Goal: Task Accomplishment & Management: Complete application form

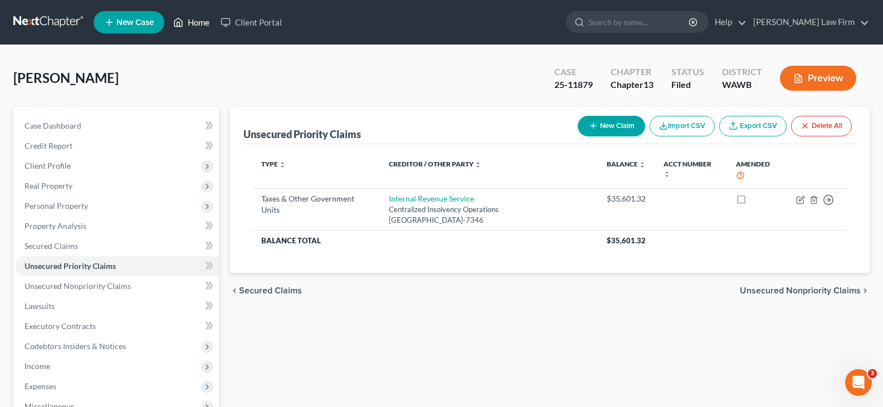
click at [200, 23] on link "Home" at bounding box center [191, 22] width 47 height 20
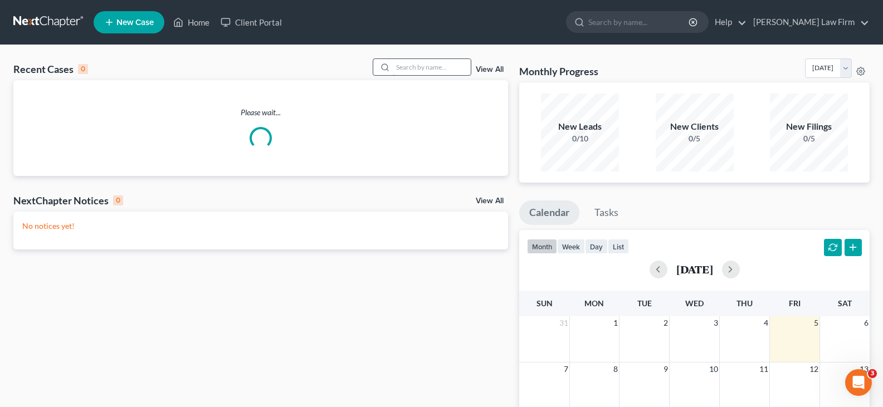
click at [446, 68] on input "search" at bounding box center [432, 67] width 78 height 16
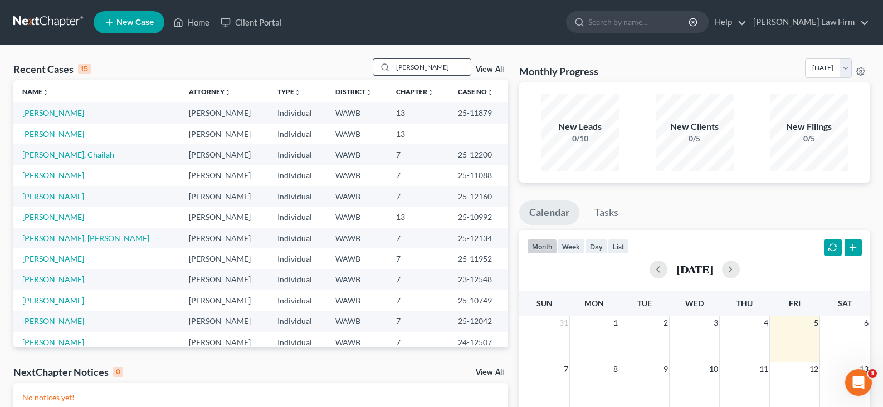
type input "[PERSON_NAME]"
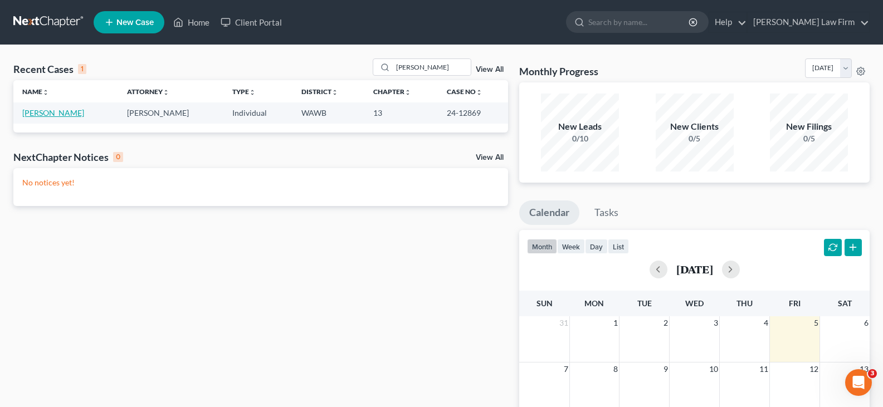
click at [28, 115] on link "[PERSON_NAME]" at bounding box center [53, 112] width 62 height 9
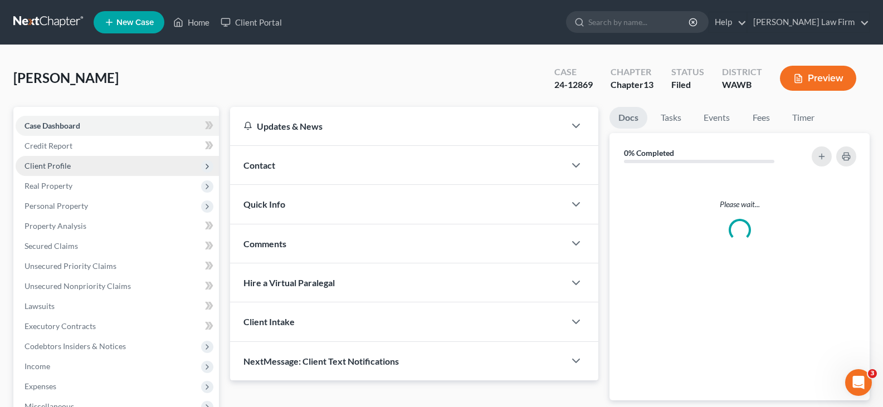
click at [64, 168] on span "Client Profile" at bounding box center [47, 165] width 46 height 9
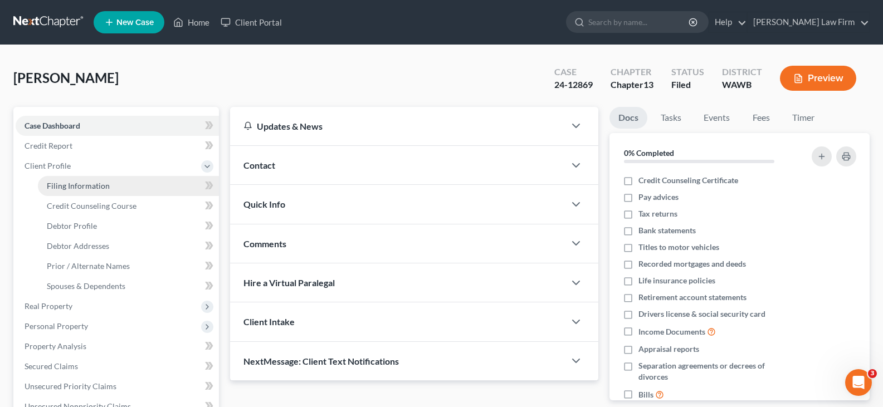
click at [69, 193] on link "Filing Information" at bounding box center [128, 186] width 181 height 20
select select "1"
select select "0"
select select "3"
select select "50"
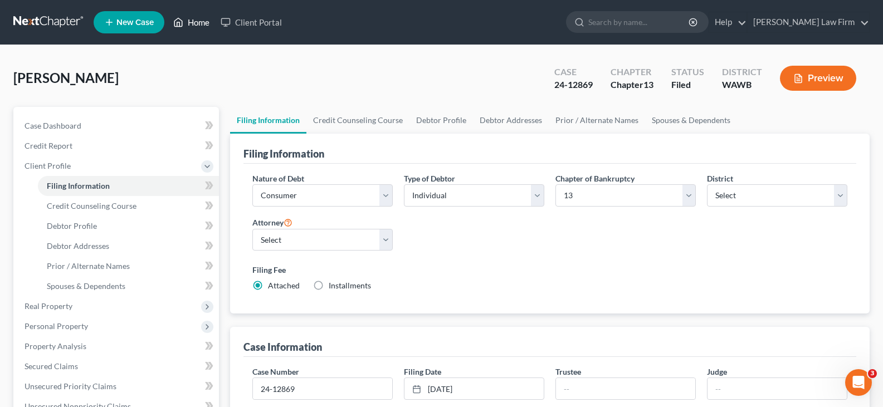
click at [200, 15] on link "Home" at bounding box center [191, 22] width 47 height 20
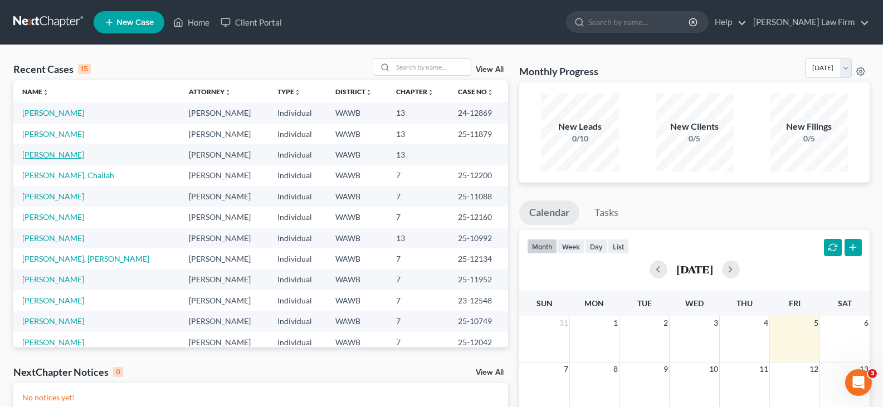
click at [36, 154] on link "[PERSON_NAME]" at bounding box center [53, 154] width 62 height 9
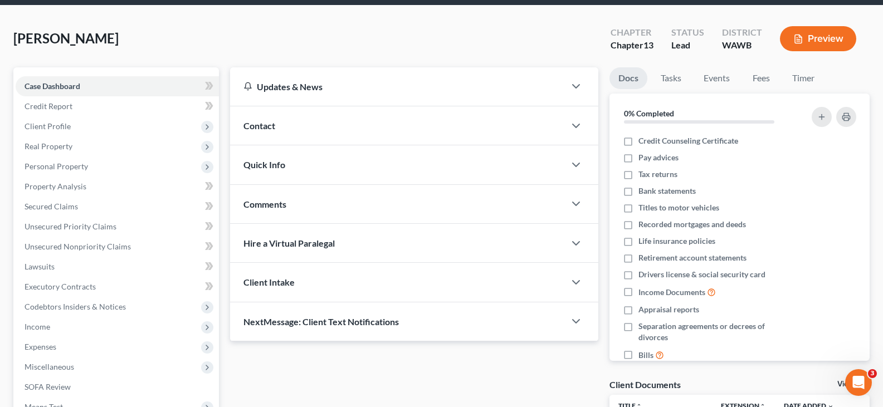
scroll to position [205, 0]
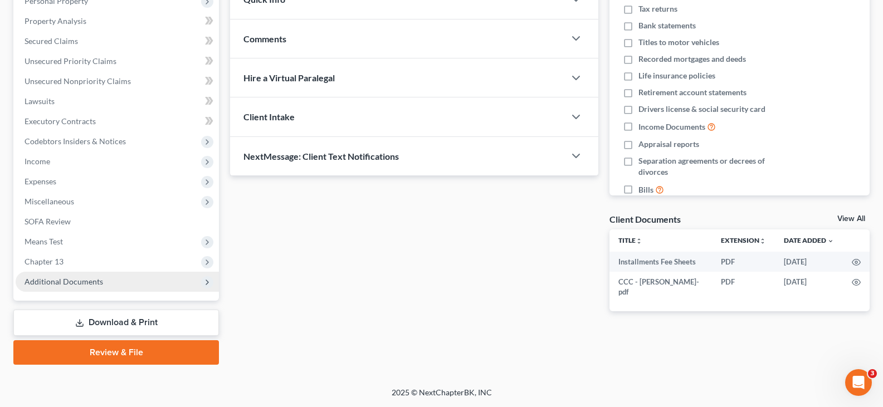
click at [105, 287] on span "Additional Documents" at bounding box center [117, 282] width 203 height 20
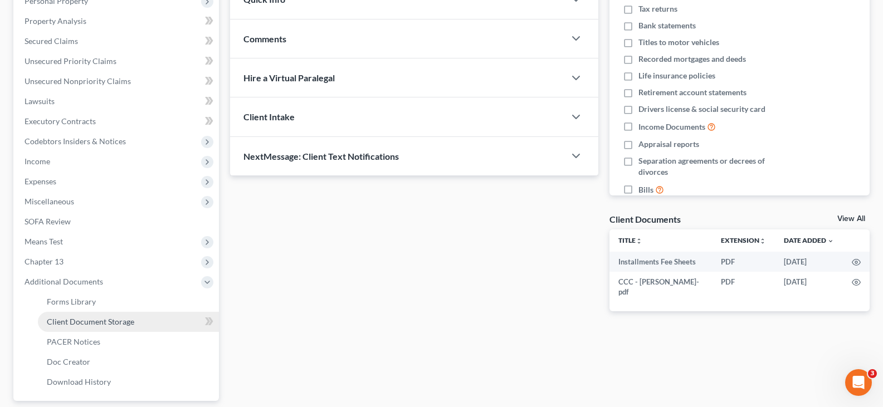
click at [106, 318] on span "Client Document Storage" at bounding box center [90, 321] width 87 height 9
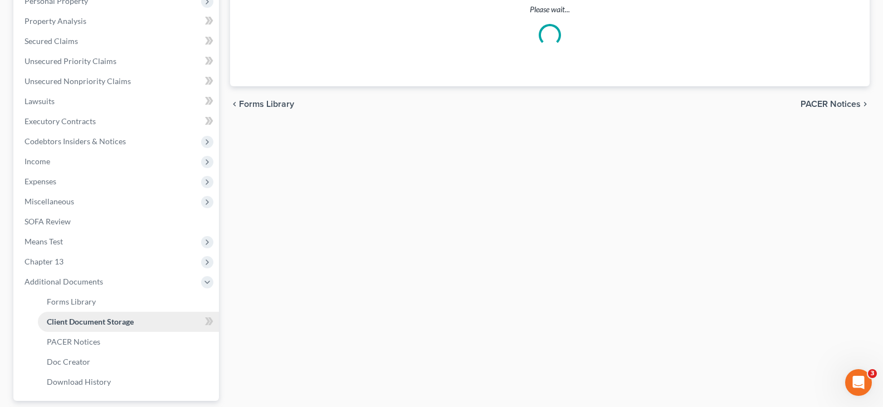
scroll to position [9, 0]
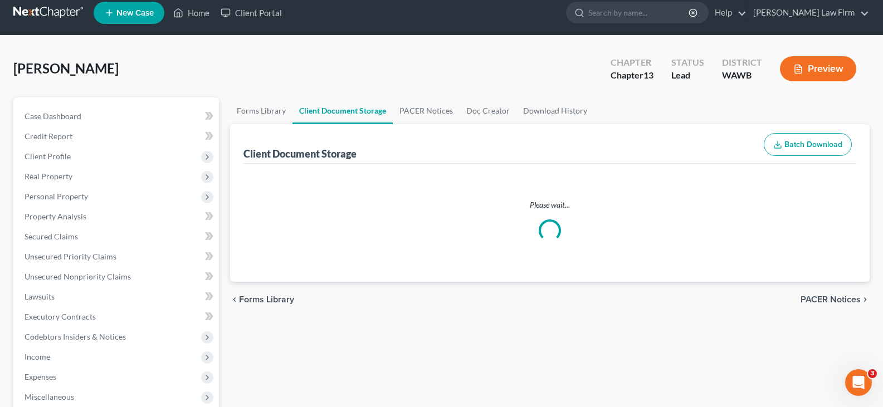
select select "0"
select select "8"
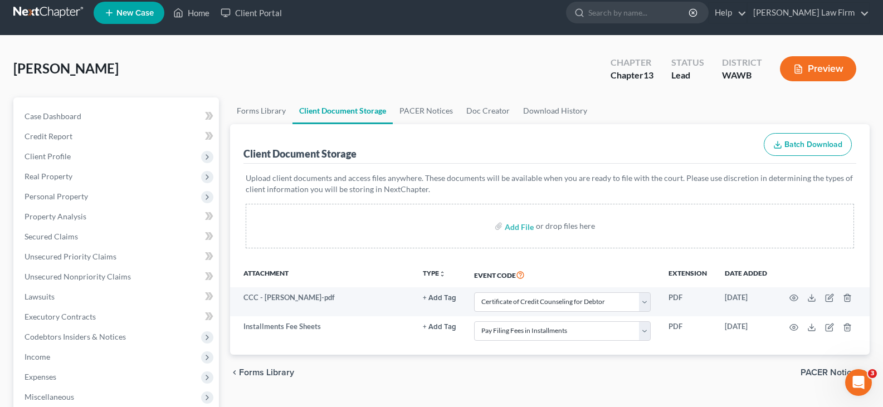
scroll to position [0, 0]
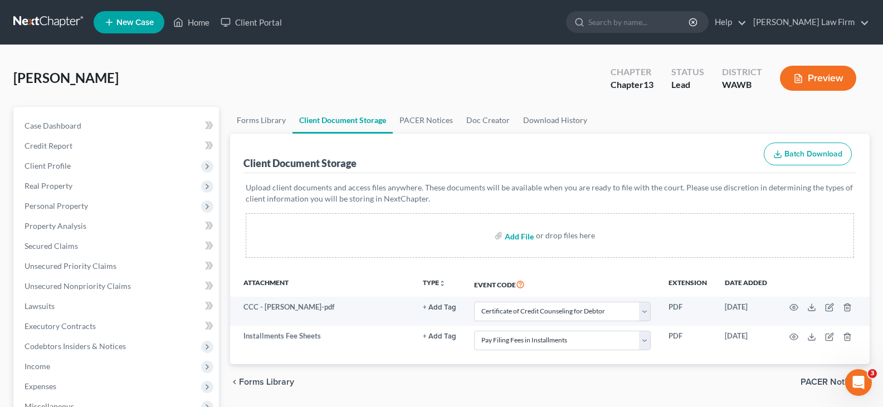
click at [525, 236] on input "file" at bounding box center [517, 236] width 27 height 20
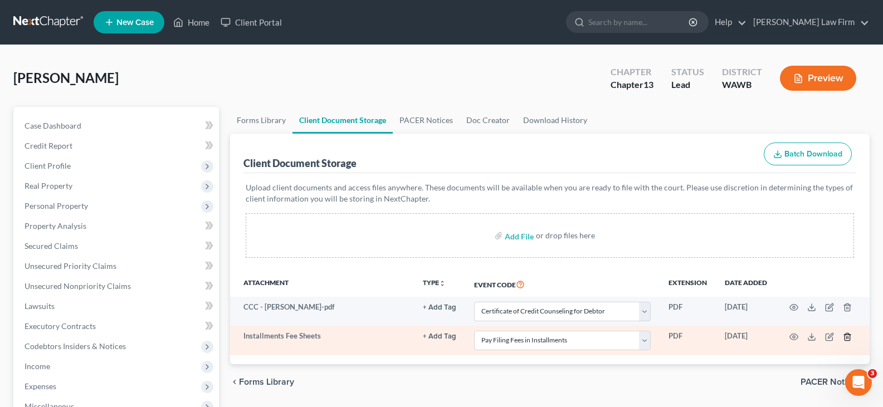
click at [847, 339] on icon "button" at bounding box center [846, 336] width 9 height 9
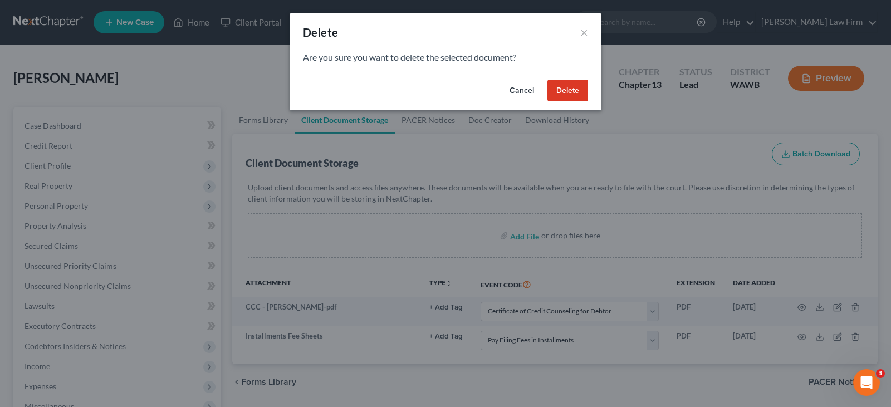
click at [568, 86] on button "Delete" at bounding box center [567, 91] width 41 height 22
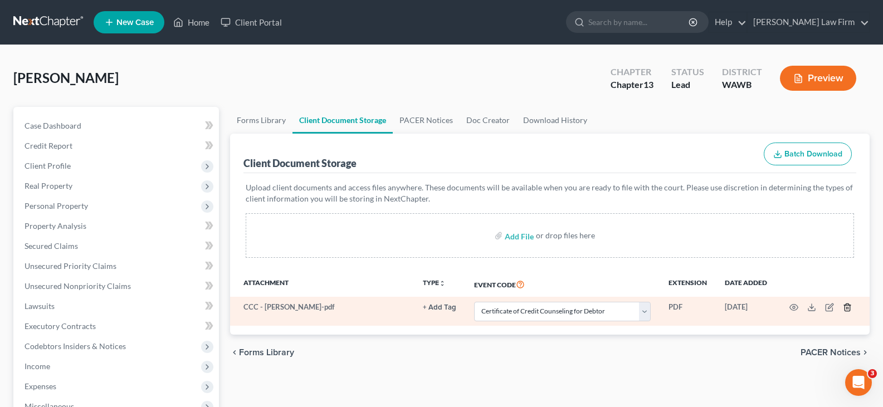
click at [847, 308] on line "button" at bounding box center [847, 308] width 0 height 2
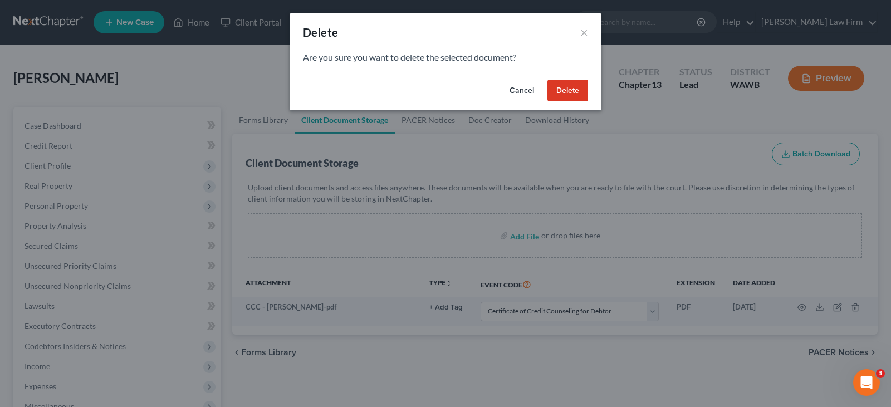
click at [565, 87] on button "Delete" at bounding box center [567, 91] width 41 height 22
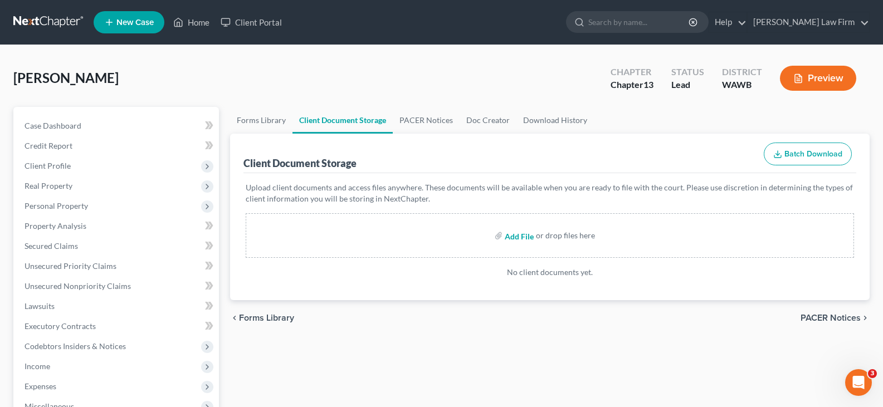
click at [518, 237] on input "file" at bounding box center [517, 236] width 27 height 20
type input "C:\fakepath\CCC.pdf"
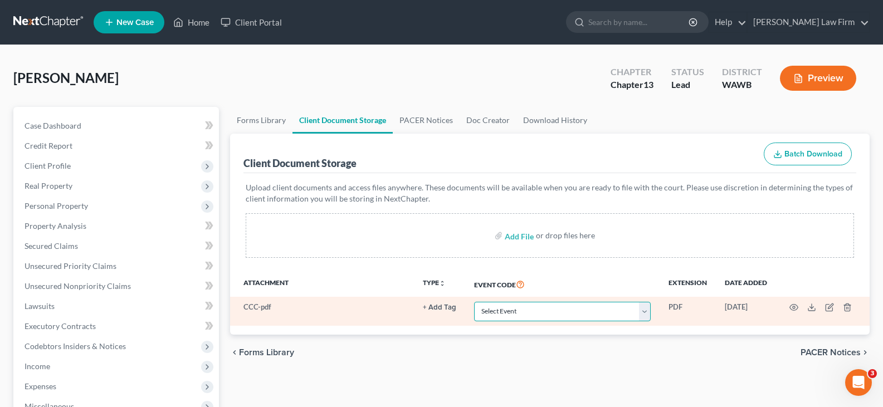
click at [516, 307] on select "Select Event Certificate of Credit Counseling for Debtor Certificate of Credit …" at bounding box center [562, 311] width 177 height 19
select select "0"
click at [474, 302] on select "Select Event Certificate of Credit Counseling for Debtor Certificate of Credit …" at bounding box center [562, 311] width 177 height 19
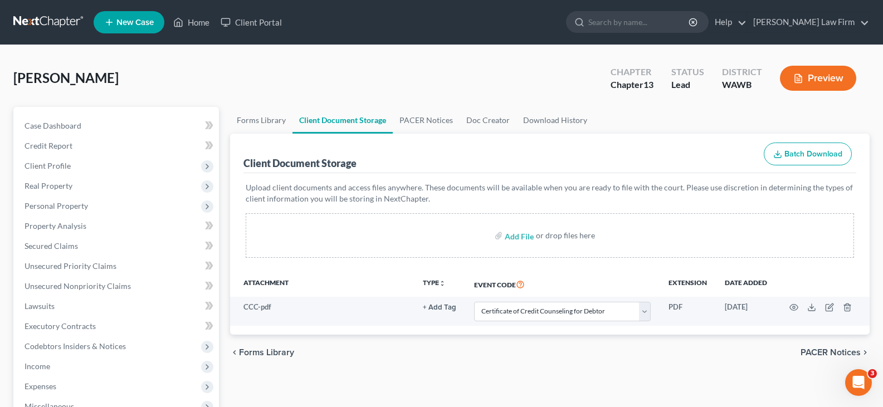
click at [560, 362] on div "chevron_left Forms Library PACER Notices chevron_right" at bounding box center [549, 353] width 639 height 36
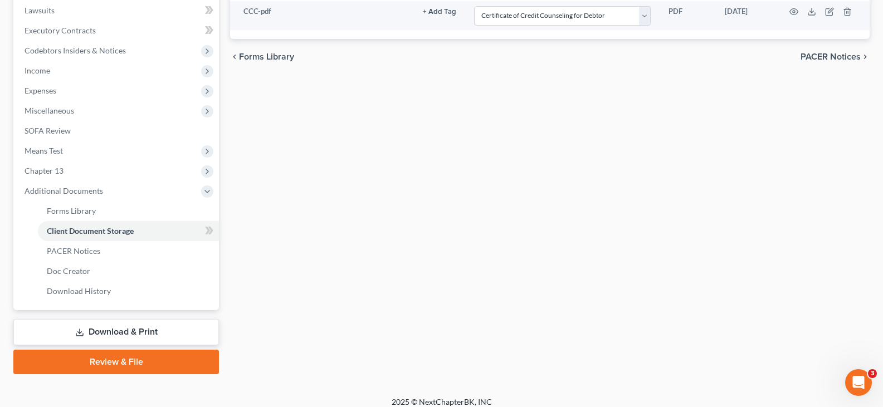
scroll to position [305, 0]
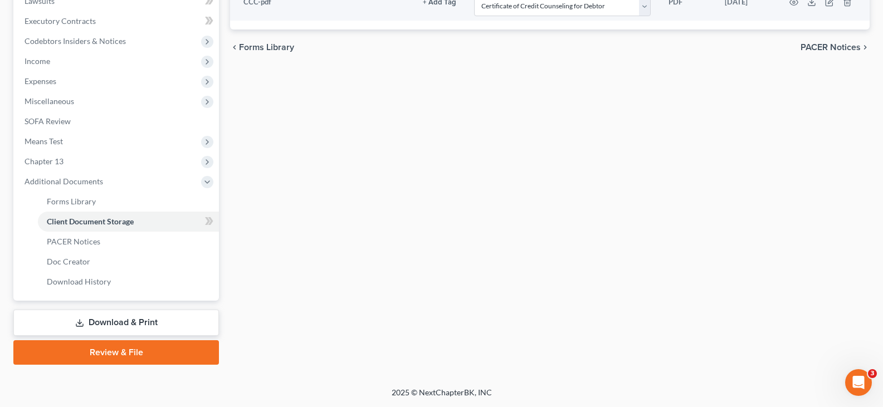
click at [150, 350] on link "Review & File" at bounding box center [115, 352] width 205 height 24
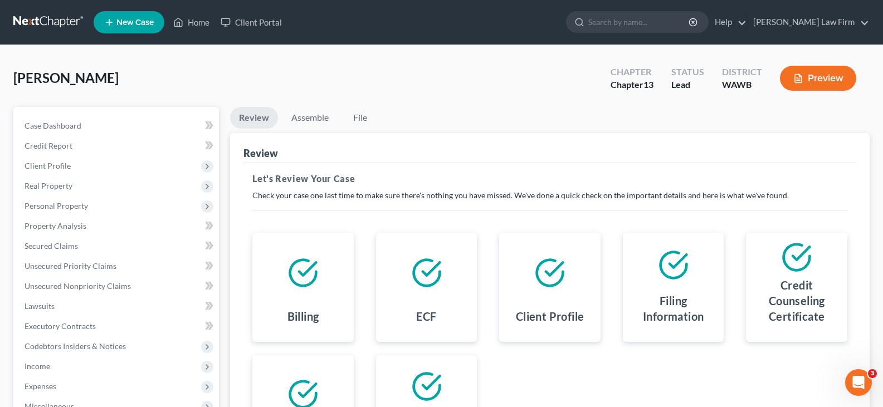
scroll to position [205, 0]
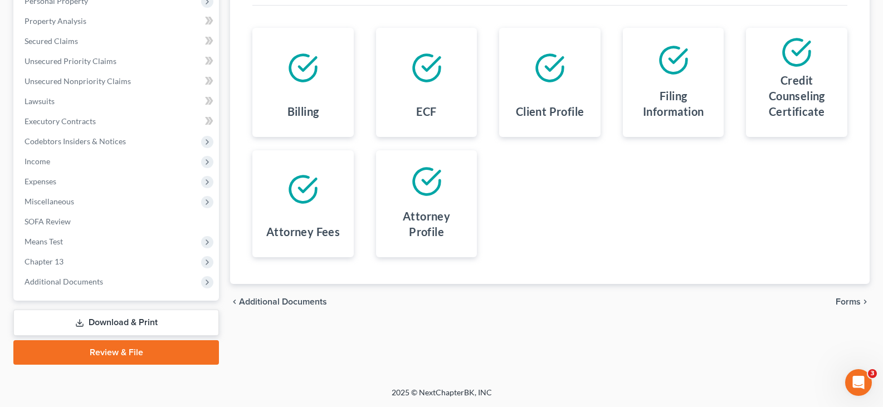
click at [852, 302] on span "Forms" at bounding box center [847, 301] width 25 height 9
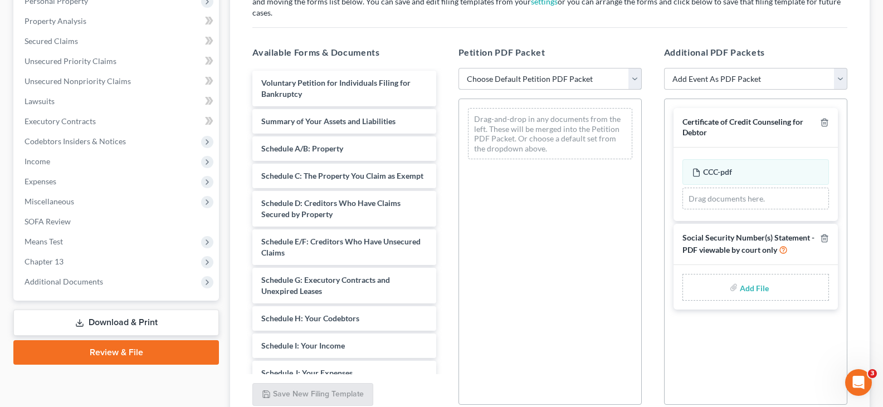
click at [537, 69] on select "Choose Default Petition PDF Packet Emergency Filing (Voluntary Petition and Cre…" at bounding box center [549, 79] width 183 height 22
select select "1"
click at [458, 68] on select "Choose Default Petition PDF Packet Emergency Filing (Voluntary Petition and Cre…" at bounding box center [549, 79] width 183 height 22
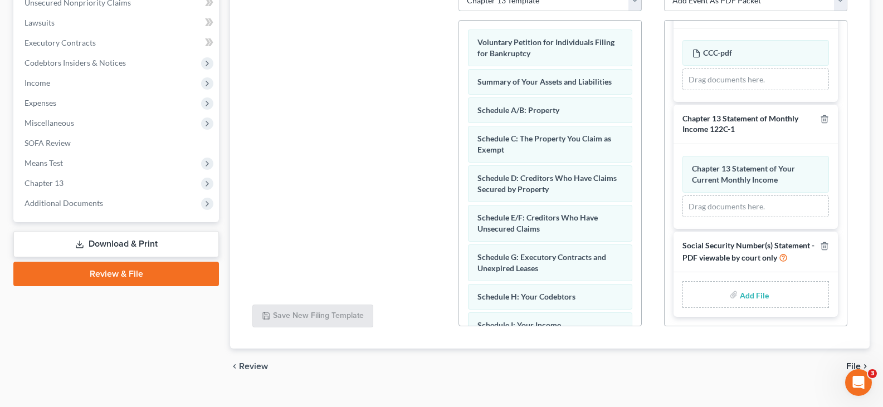
scroll to position [292, 0]
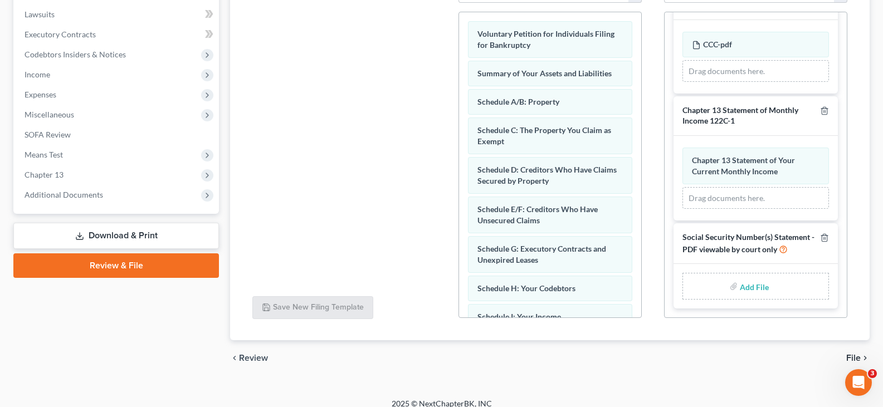
click at [751, 276] on input "file" at bounding box center [752, 286] width 27 height 20
type input "C:\fakepath\Signed Statement_of_SSN_for_Signature.pdf"
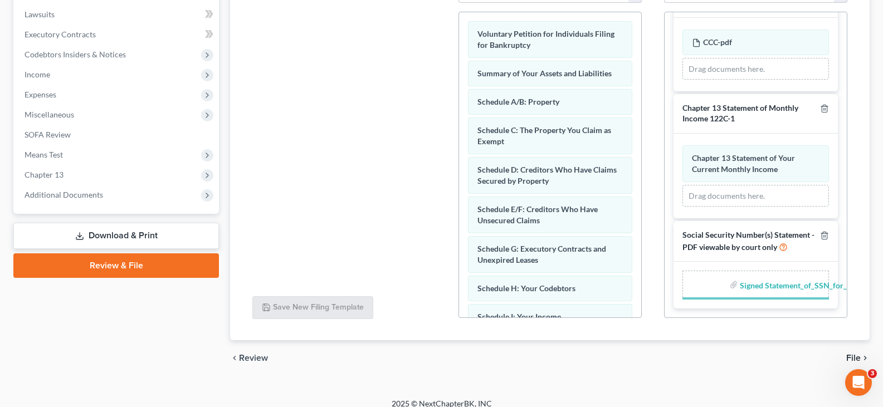
scroll to position [47, 0]
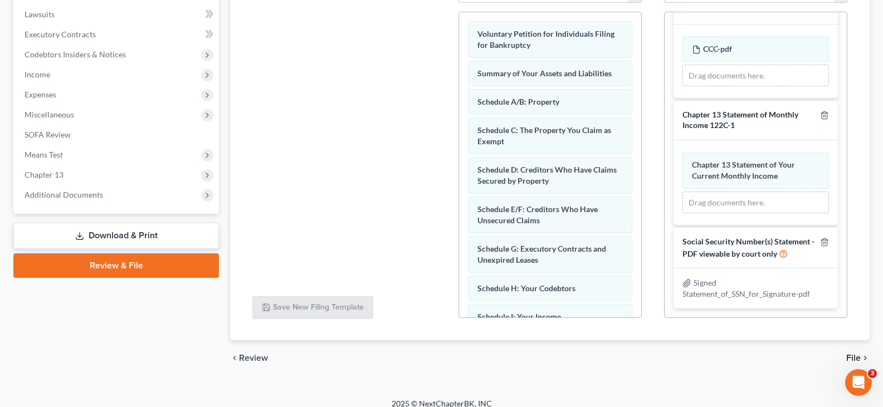
click at [861, 354] on icon "chevron_right" at bounding box center [864, 358] width 9 height 9
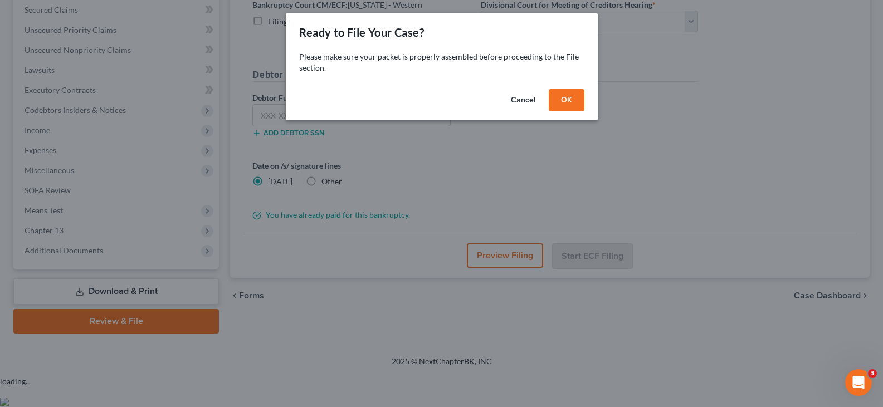
scroll to position [205, 0]
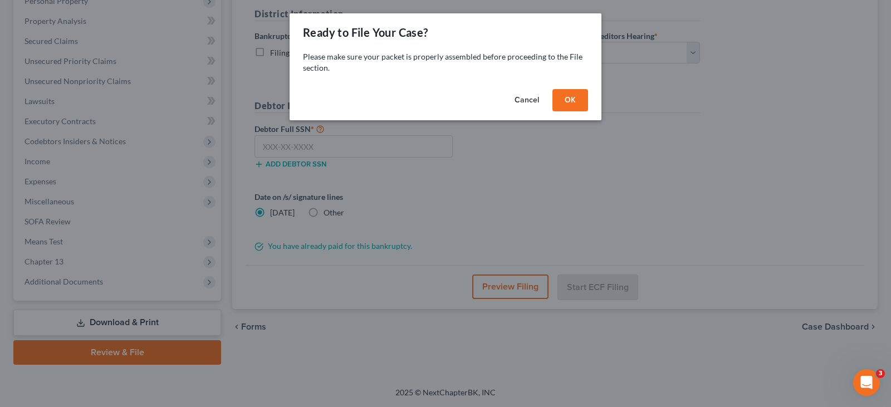
click at [568, 105] on button "OK" at bounding box center [570, 100] width 36 height 22
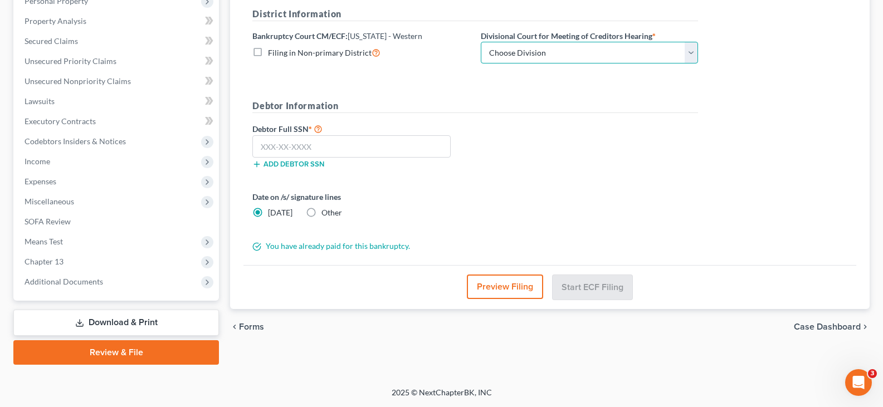
click at [540, 46] on select "Choose Division Seattle Tacoma" at bounding box center [589, 53] width 217 height 22
select select "0"
click at [481, 42] on select "Choose Division Seattle Tacoma" at bounding box center [589, 53] width 217 height 22
click at [408, 143] on input "text" at bounding box center [351, 146] width 198 height 22
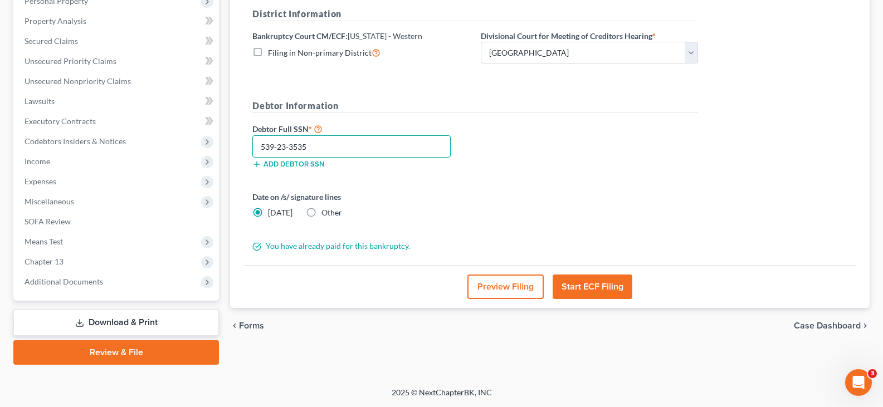
type input "539-23-3535"
click at [601, 290] on button "Start ECF Filing" at bounding box center [592, 286] width 80 height 24
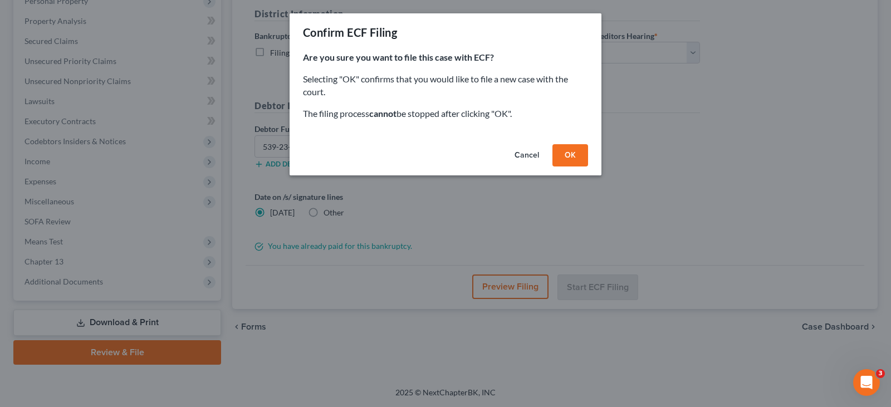
click at [577, 154] on button "OK" at bounding box center [570, 155] width 36 height 22
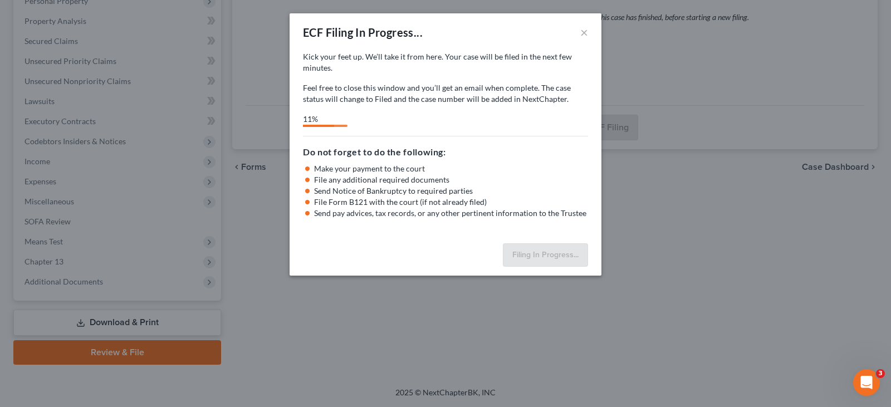
select select "0"
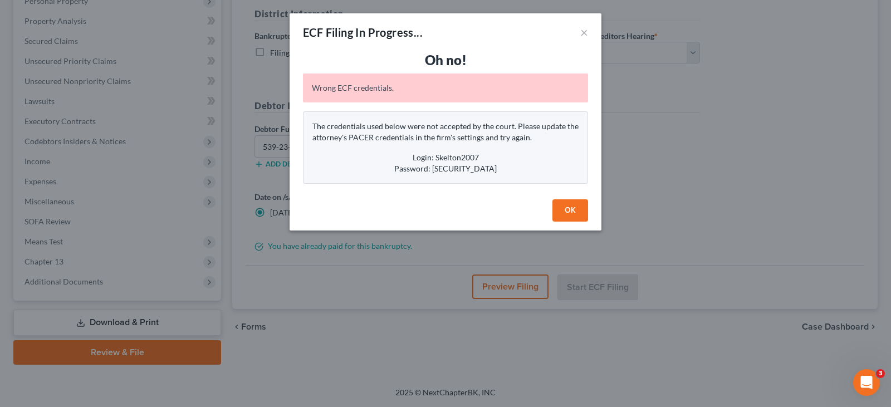
click at [580, 210] on button "OK" at bounding box center [570, 210] width 36 height 22
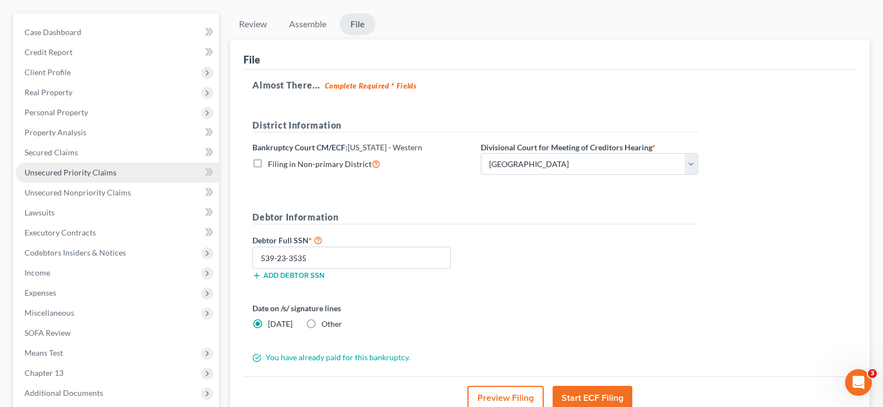
scroll to position [0, 0]
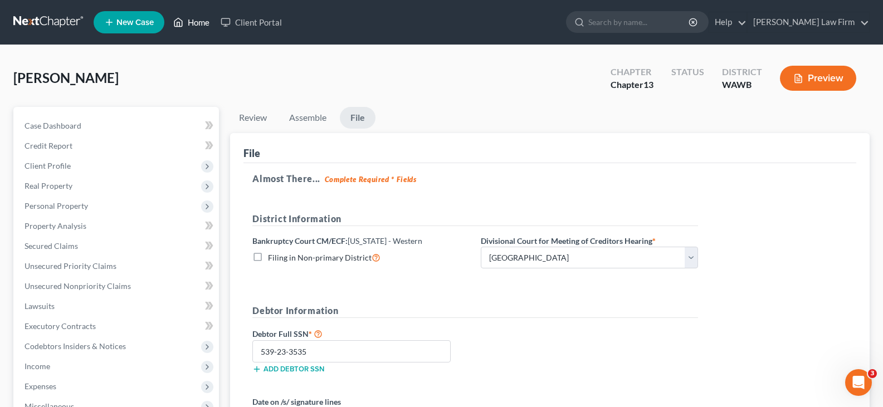
click at [200, 21] on link "Home" at bounding box center [191, 22] width 47 height 20
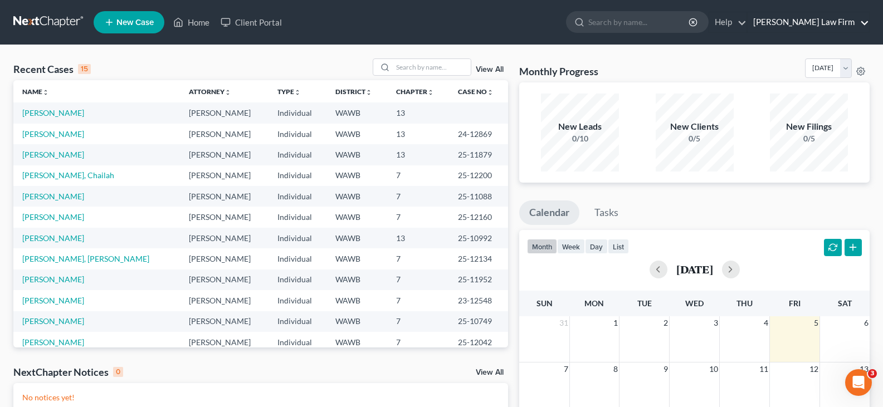
click at [831, 22] on link "[PERSON_NAME] Law Firm" at bounding box center [807, 22] width 121 height 20
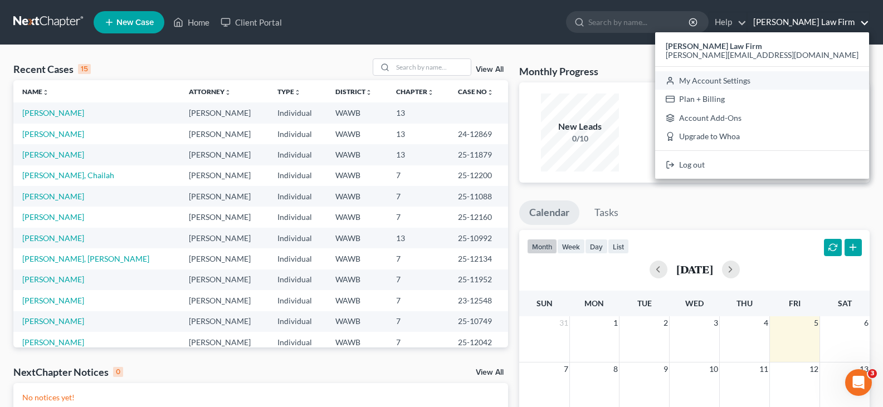
click at [818, 79] on link "My Account Settings" at bounding box center [762, 80] width 214 height 19
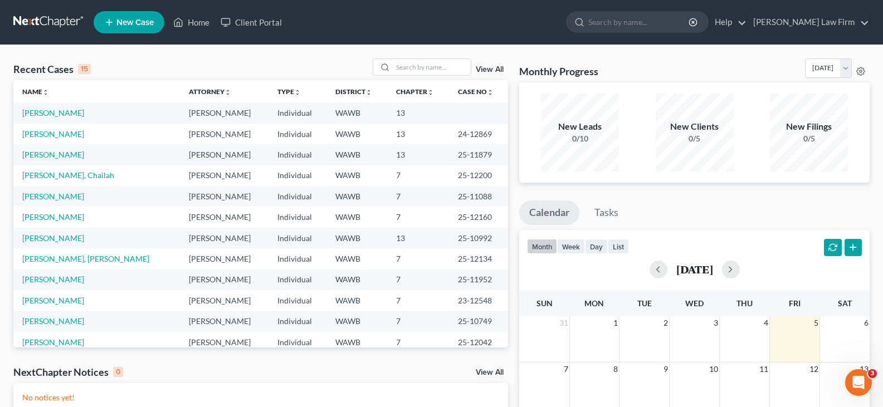
select select "87"
select select "29"
select select "50"
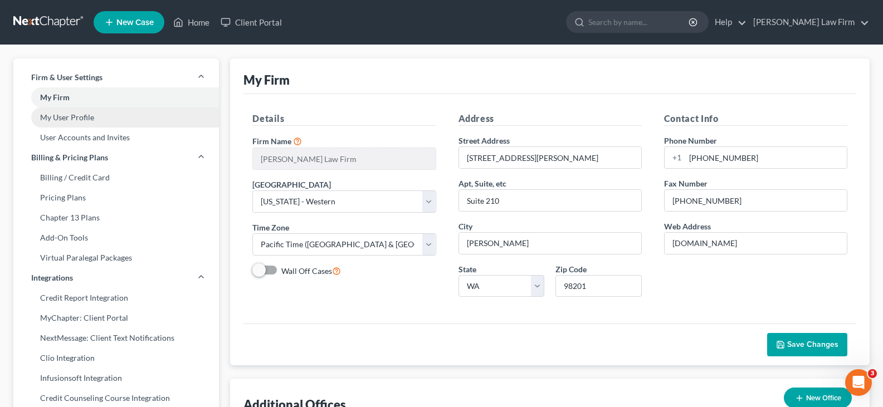
click at [74, 116] on link "My User Profile" at bounding box center [115, 117] width 205 height 20
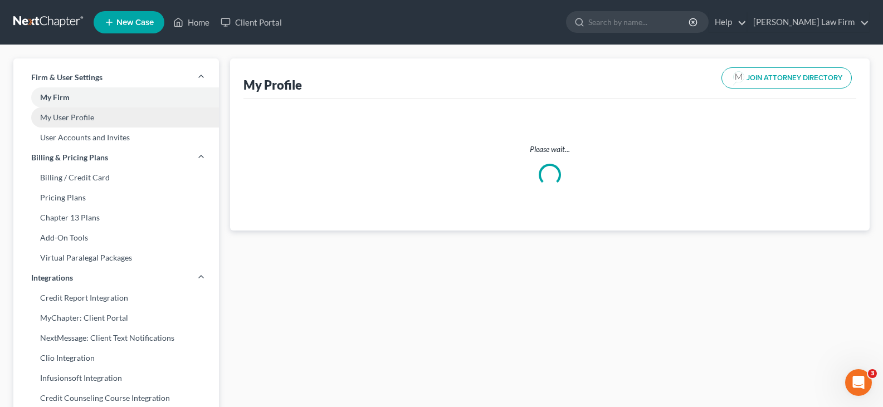
select select "50"
select select "87"
select select "attorney"
select select "0"
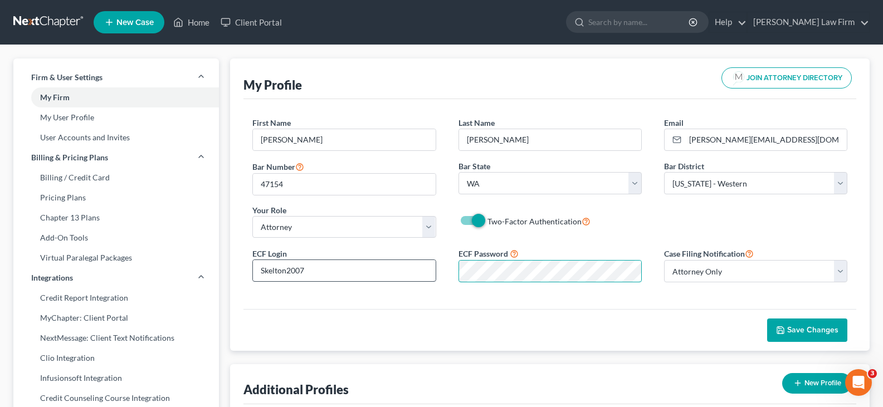
click at [425, 273] on div "ECF Login Skelton2007 ECF Password Case Filing Notification Select Attorney Onl…" at bounding box center [549, 269] width 617 height 45
click at [813, 331] on span "Save Changes" at bounding box center [812, 329] width 51 height 9
click at [210, 21] on link "Home" at bounding box center [191, 22] width 47 height 20
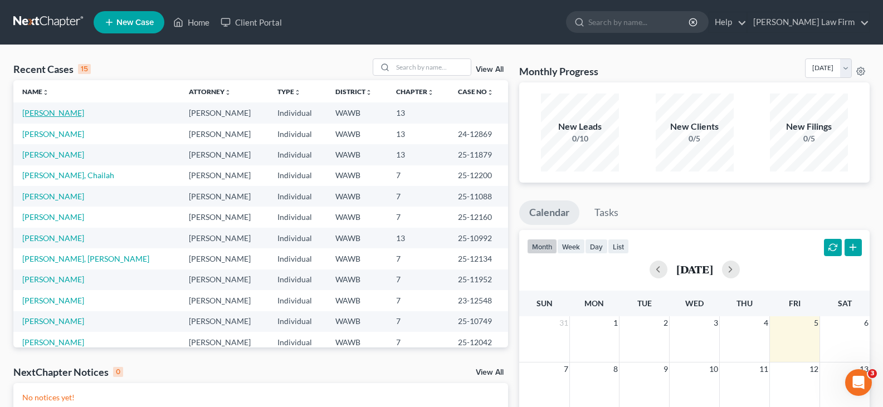
click at [38, 109] on link "[PERSON_NAME]" at bounding box center [53, 112] width 62 height 9
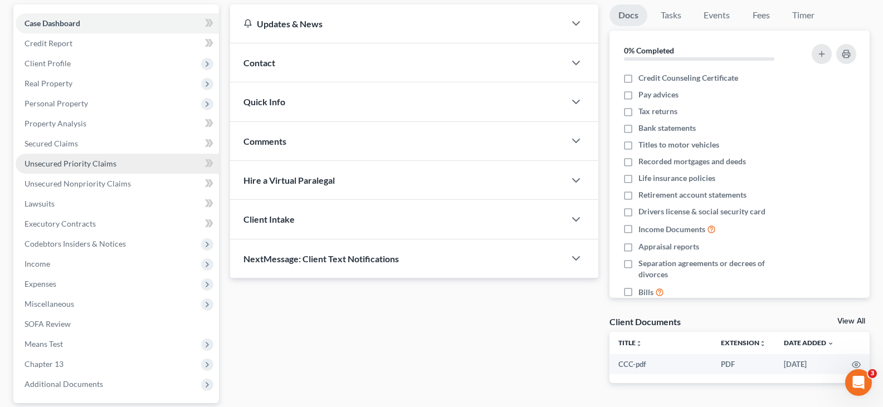
scroll to position [205, 0]
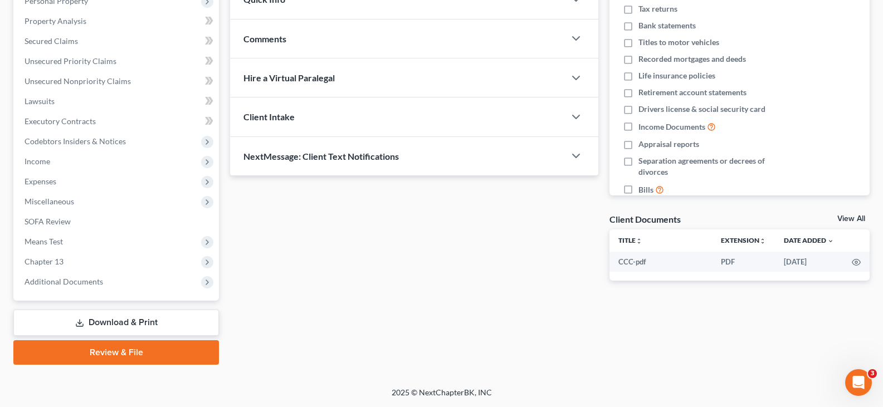
click at [169, 351] on link "Review & File" at bounding box center [115, 352] width 205 height 24
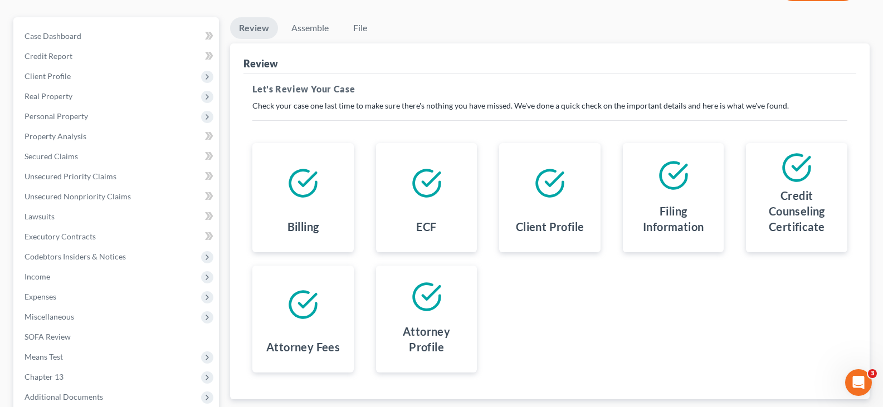
scroll to position [205, 0]
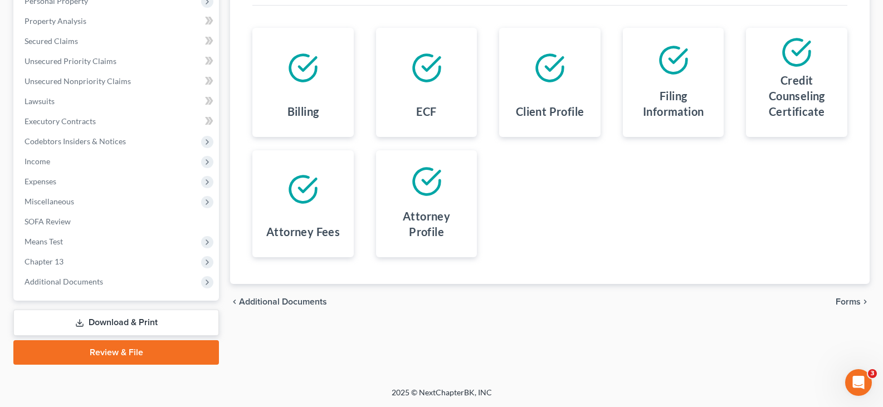
click at [842, 301] on span "Forms" at bounding box center [847, 301] width 25 height 9
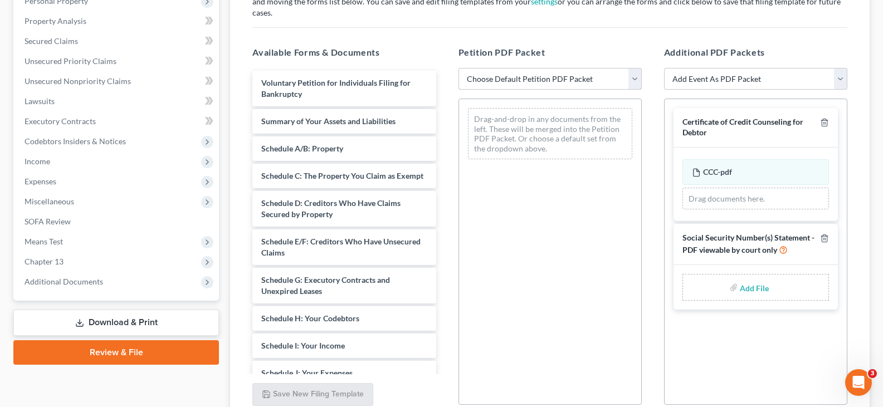
click at [531, 68] on select "Choose Default Petition PDF Packet Emergency Filing (Voluntary Petition and Cre…" at bounding box center [549, 79] width 183 height 22
select select "1"
click at [458, 68] on select "Choose Default Petition PDF Packet Emergency Filing (Voluntary Petition and Cre…" at bounding box center [549, 79] width 183 height 22
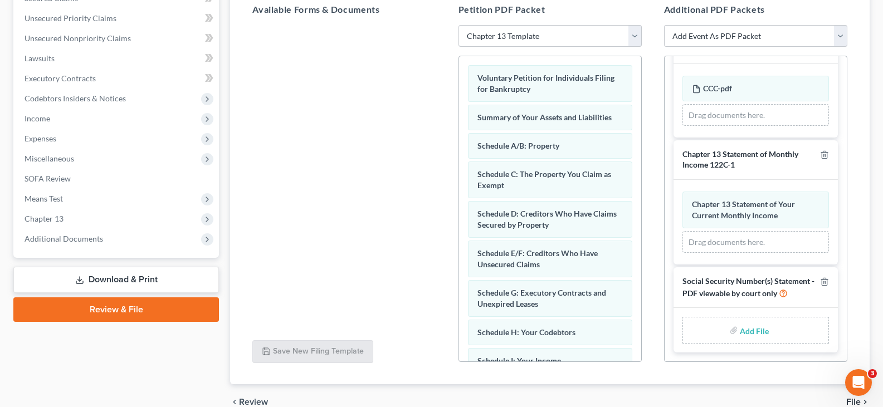
scroll to position [292, 0]
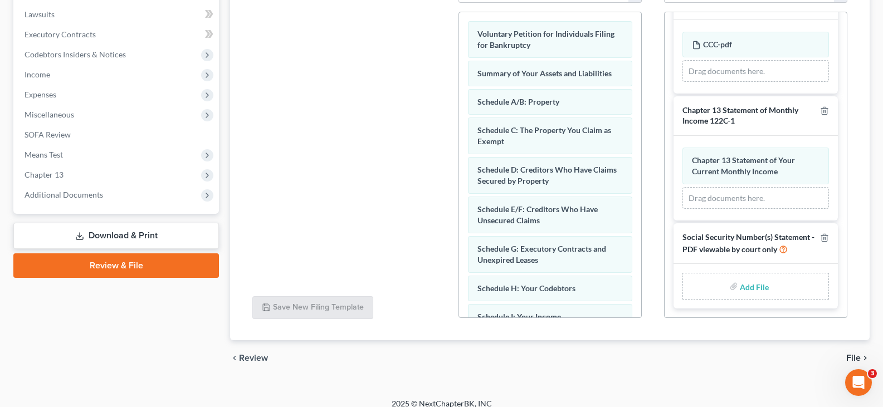
click at [754, 277] on input "file" at bounding box center [752, 286] width 27 height 20
type input "C:\fakepath\Signed Statement_of_SSN_for_Signature.pdf"
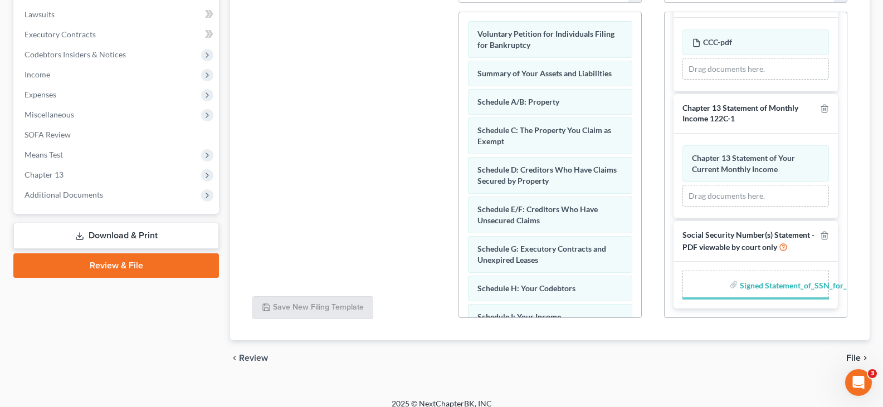
scroll to position [47, 0]
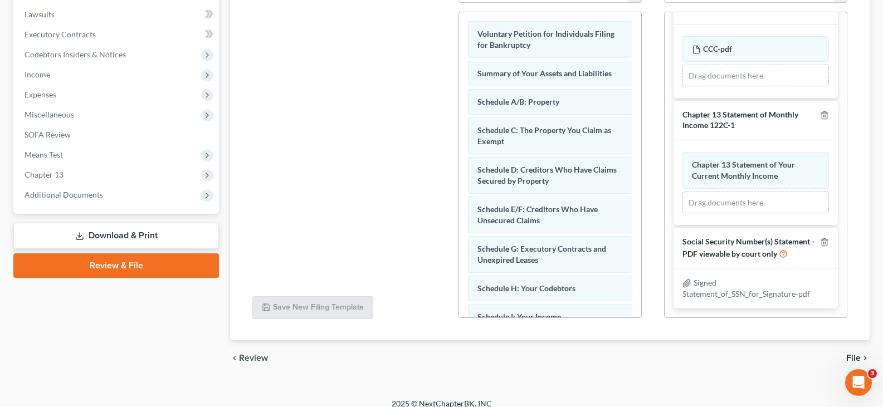
click at [857, 354] on span "File" at bounding box center [853, 358] width 14 height 9
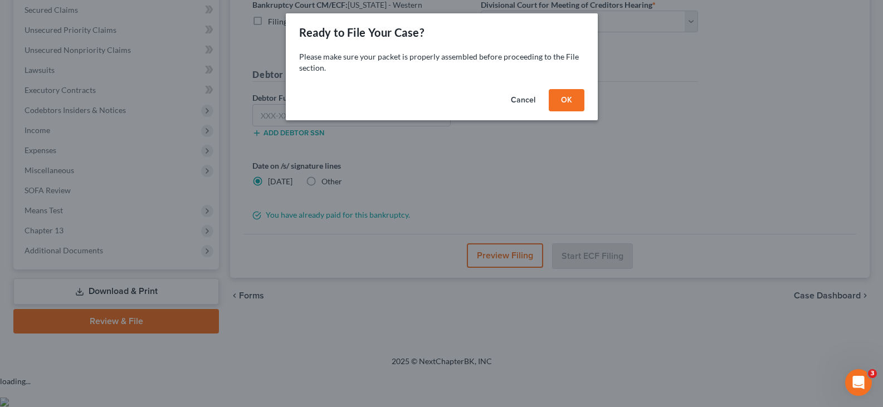
scroll to position [205, 0]
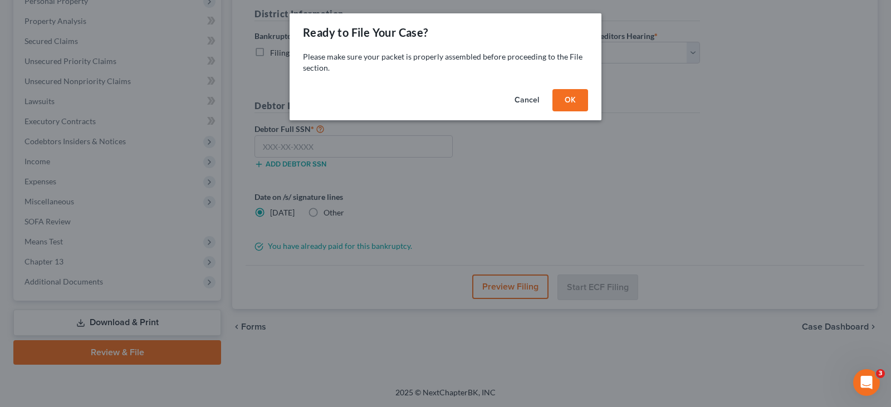
click at [575, 100] on button "OK" at bounding box center [570, 100] width 36 height 22
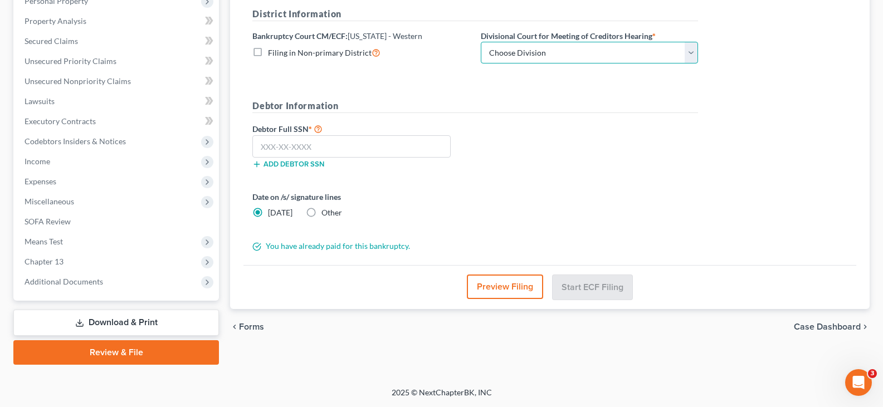
click at [573, 45] on select "Choose Division Seattle Tacoma" at bounding box center [589, 53] width 217 height 22
select select "0"
click at [481, 42] on select "Choose Division Seattle Tacoma" at bounding box center [589, 53] width 217 height 22
click at [324, 149] on input "text" at bounding box center [351, 146] width 198 height 22
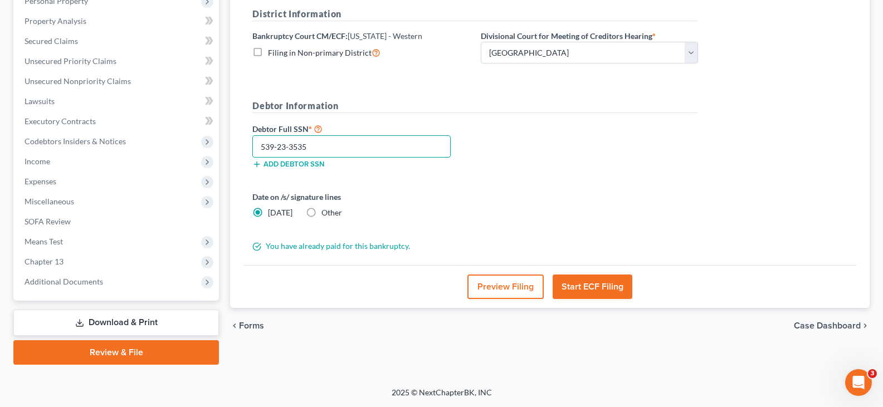
type input "539-23-3535"
click at [613, 281] on button "Start ECF Filing" at bounding box center [592, 286] width 80 height 24
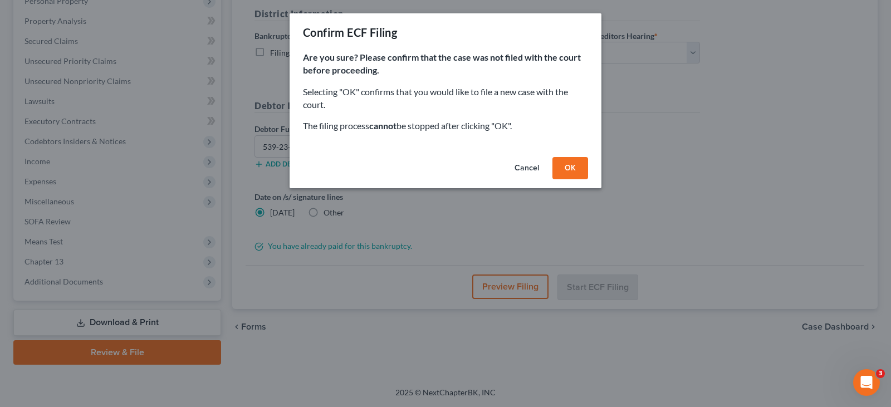
click at [565, 168] on button "OK" at bounding box center [570, 168] width 36 height 22
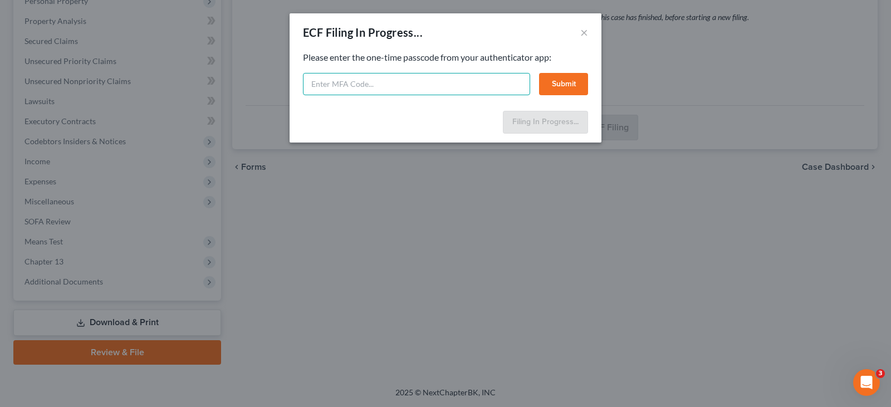
click at [400, 81] on input "text" at bounding box center [416, 84] width 227 height 22
type input "958574"
click at [548, 85] on button "Submit" at bounding box center [563, 84] width 49 height 22
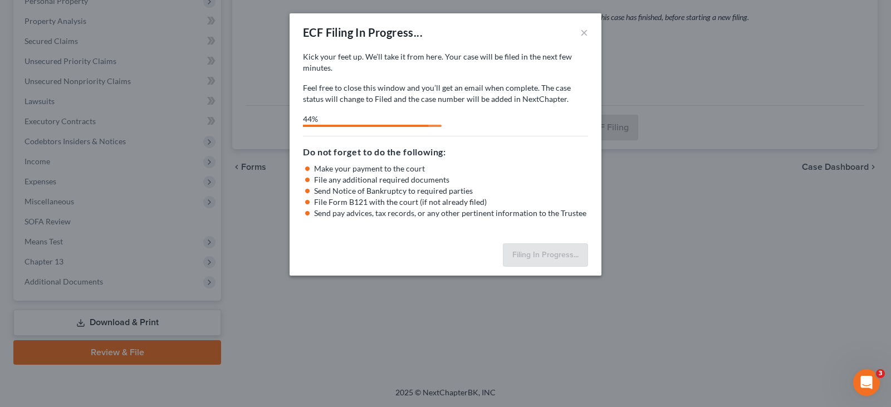
select select "0"
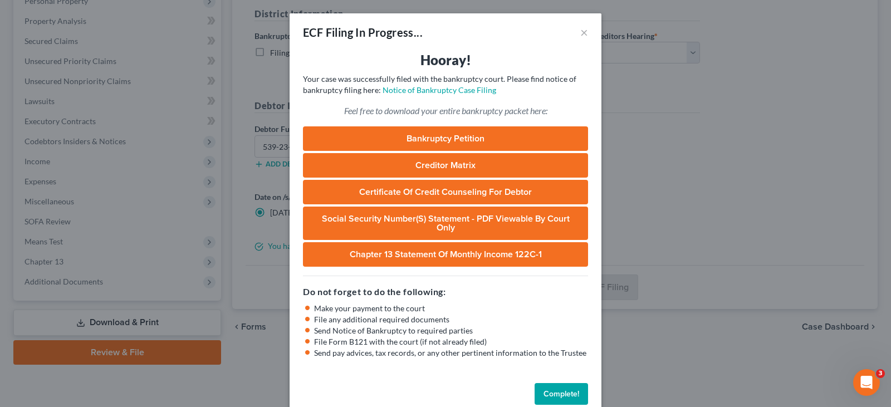
click at [567, 389] on button "Complete!" at bounding box center [561, 394] width 53 height 22
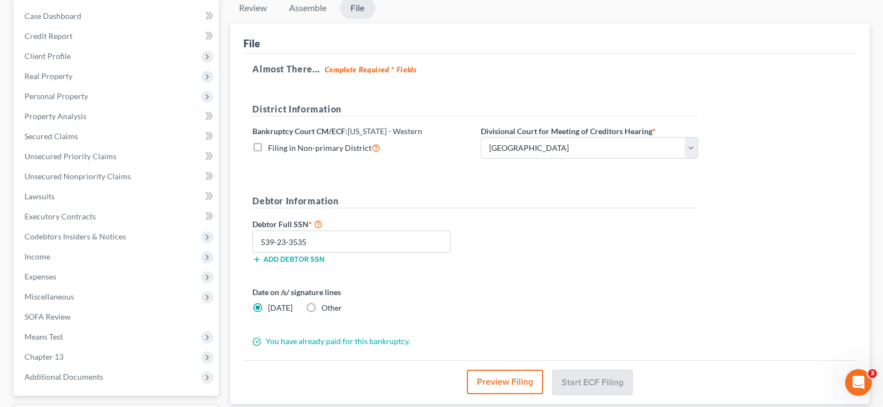
scroll to position [0, 0]
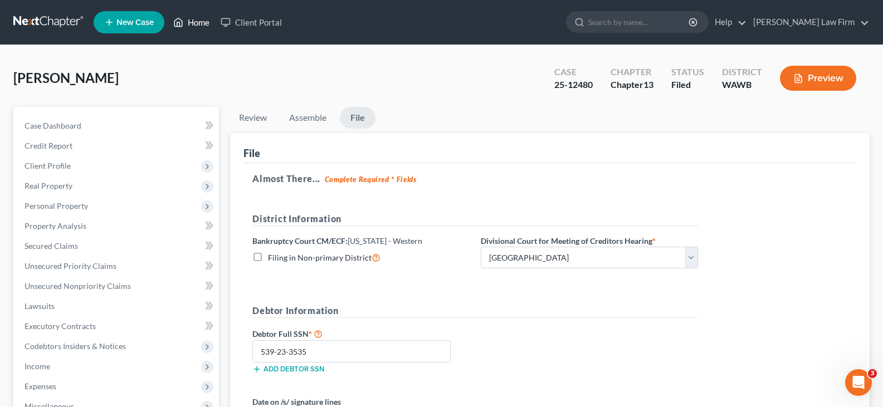
click at [199, 18] on link "Home" at bounding box center [191, 22] width 47 height 20
